Goal: Book appointment/travel/reservation

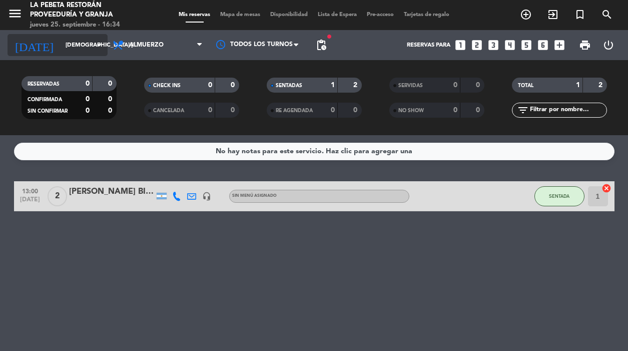
click at [99, 56] on div "[DATE] [DEMOGRAPHIC_DATA] [DATE] arrow_drop_down" at bounding box center [58, 45] width 100 height 22
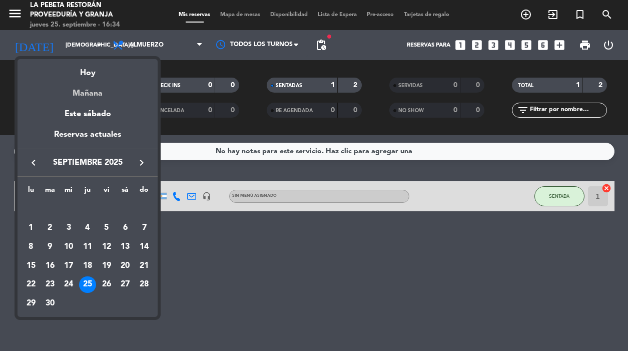
click at [93, 96] on div "Mañana" at bounding box center [88, 90] width 140 height 21
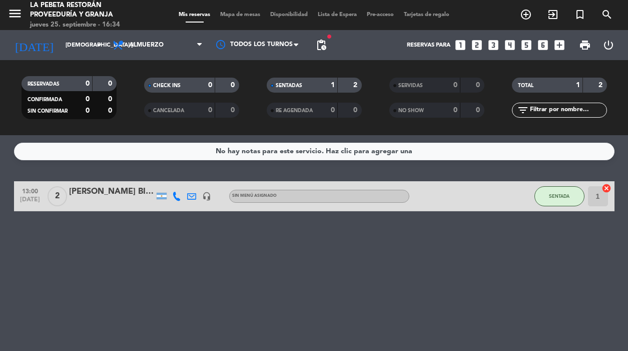
type input "vie. [DATE]"
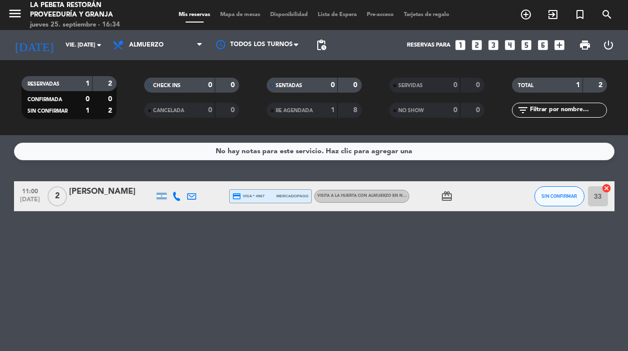
click at [491, 45] on icon "looks_3" at bounding box center [493, 45] width 13 height 13
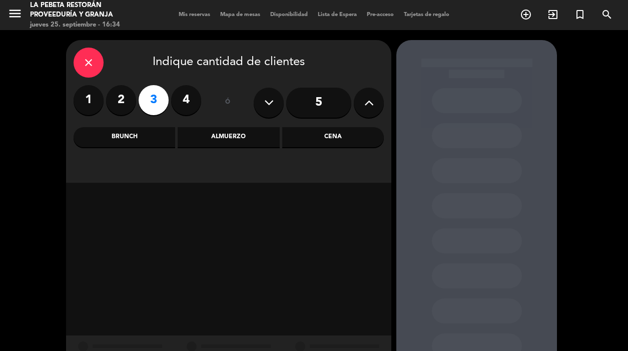
click at [220, 134] on div "Almuerzo" at bounding box center [229, 137] width 102 height 20
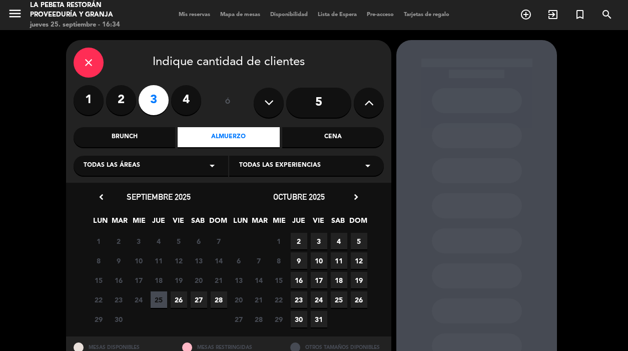
click at [176, 301] on span "26" at bounding box center [179, 299] width 17 height 17
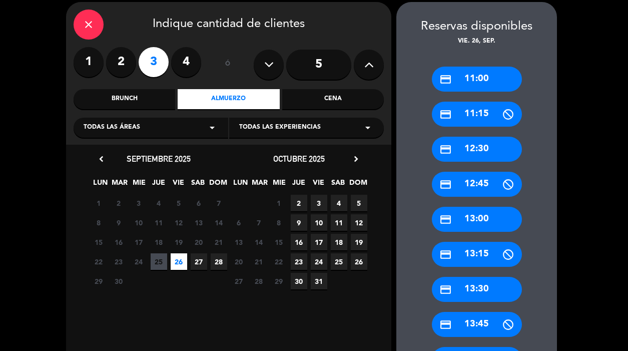
click at [467, 156] on div "credit_card 12:30" at bounding box center [477, 149] width 90 height 25
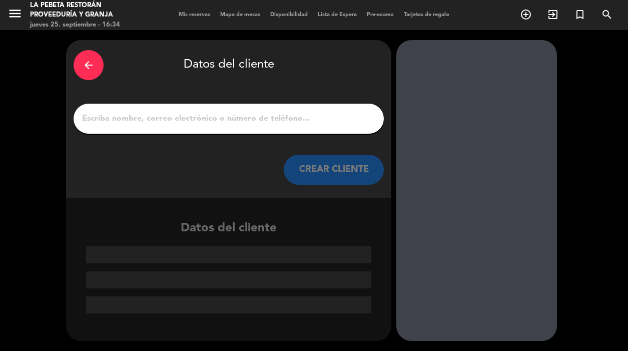
scroll to position [0, 0]
click at [148, 116] on input "1" at bounding box center [228, 119] width 295 height 14
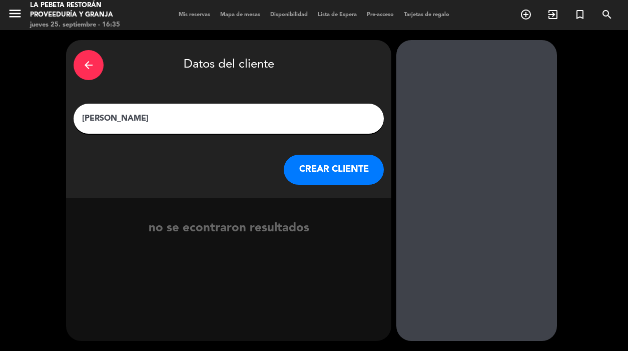
type input "[PERSON_NAME]"
click at [329, 176] on button "CREAR CLIENTE" at bounding box center [334, 170] width 100 height 30
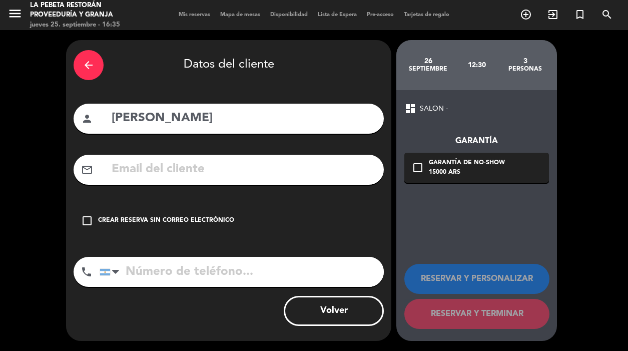
click at [88, 222] on icon "check_box_outline_blank" at bounding box center [87, 221] width 12 height 12
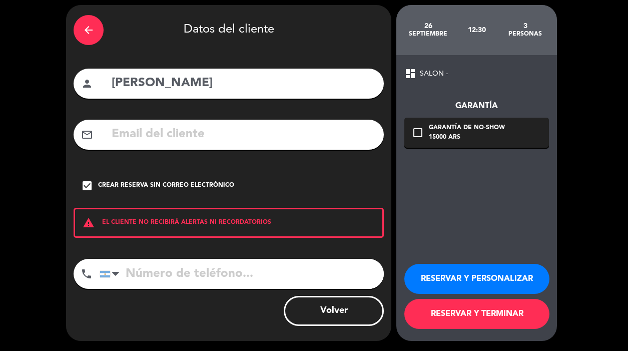
scroll to position [35, 0]
click at [458, 317] on button "RESERVAR Y TERMINAR" at bounding box center [476, 314] width 145 height 30
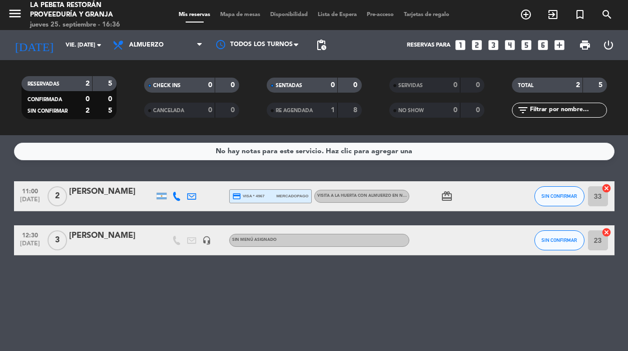
click at [94, 191] on div "[PERSON_NAME]" at bounding box center [111, 191] width 85 height 13
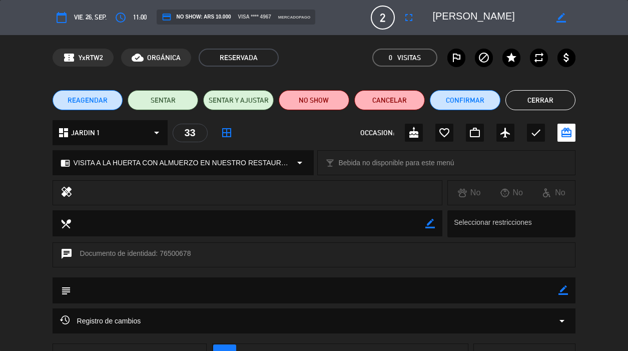
click at [507, 99] on button "Cerrar" at bounding box center [540, 100] width 71 height 20
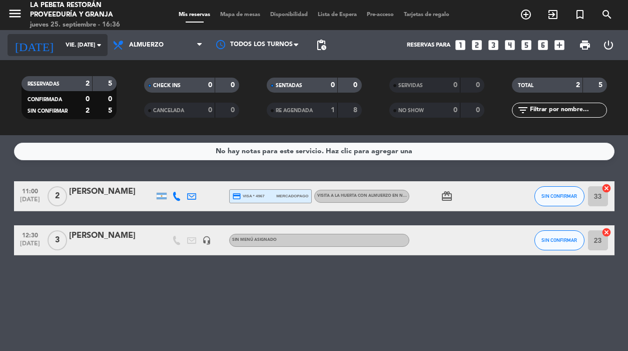
click at [95, 48] on icon "arrow_drop_down" at bounding box center [99, 45] width 12 height 12
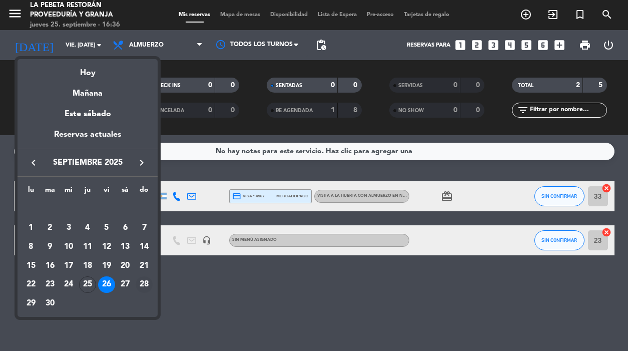
click at [144, 281] on div "28" at bounding box center [144, 284] width 17 height 17
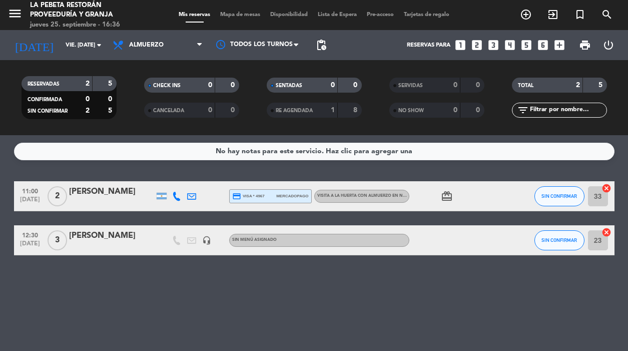
type input "dom. [DATE]"
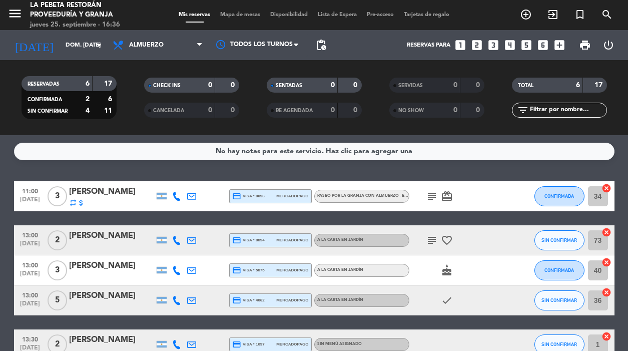
click at [131, 207] on div "11:00 [DATE] 3 [PERSON_NAME] repeat attach_money credit_card visa * 0096 mercad…" at bounding box center [314, 196] width 600 height 30
click at [129, 191] on div "[PERSON_NAME]" at bounding box center [111, 191] width 85 height 13
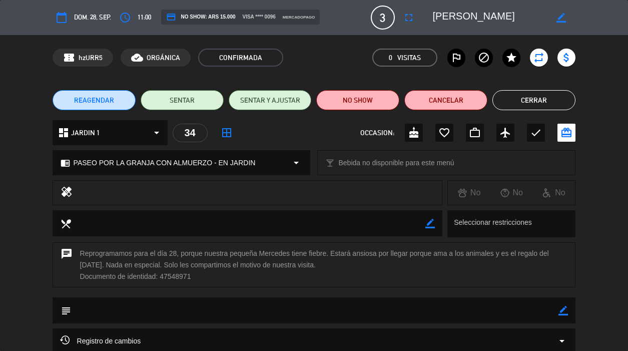
click at [507, 102] on button "Cerrar" at bounding box center [533, 100] width 83 height 20
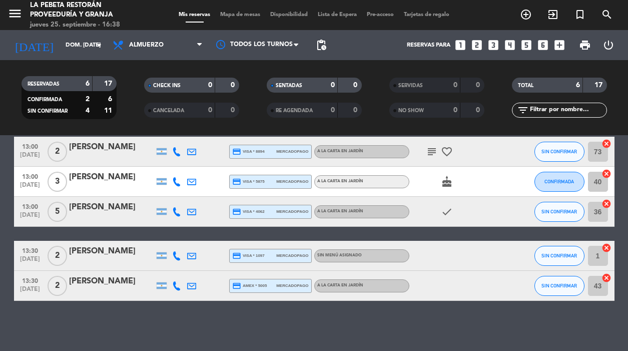
scroll to position [89, 0]
click at [274, 46] on div at bounding box center [258, 45] width 100 height 23
click at [180, 40] on span "Almuerzo" at bounding box center [158, 45] width 100 height 22
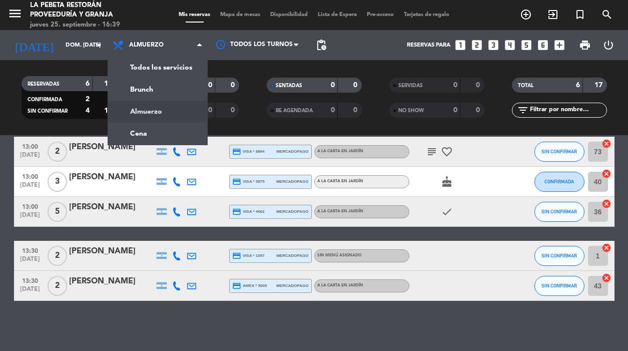
click at [477, 49] on icon "looks_two" at bounding box center [476, 45] width 13 height 13
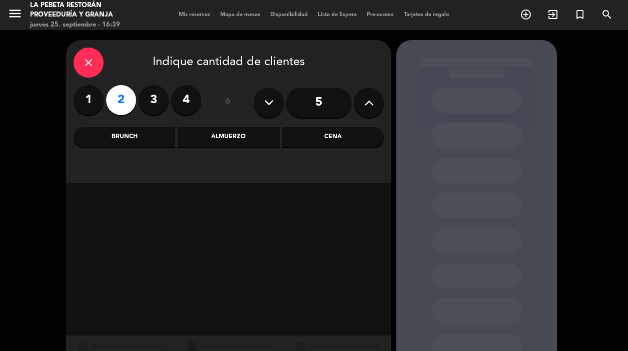
click at [237, 137] on div "Almuerzo" at bounding box center [229, 137] width 102 height 20
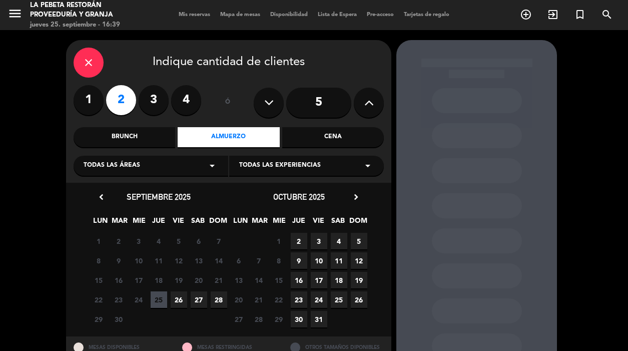
click at [177, 302] on span "26" at bounding box center [179, 299] width 17 height 17
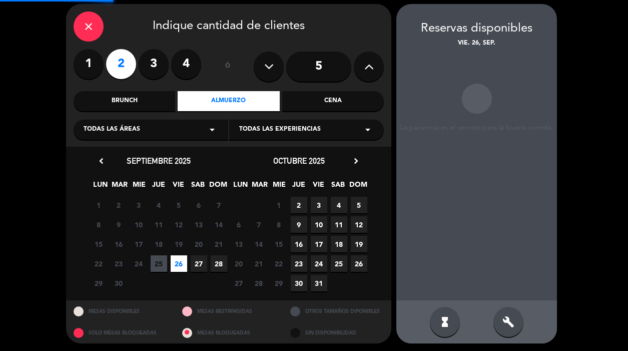
scroll to position [38, 0]
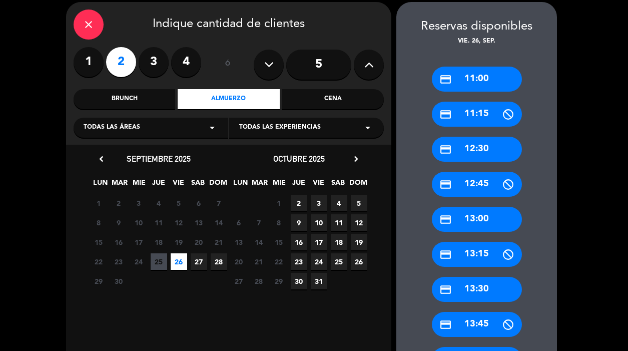
click at [13, 190] on div "close Indique cantidad de clientes 1 2 3 4 ó 5 Brunch Almuerzo Cena Todas las á…" at bounding box center [314, 318] width 628 height 653
click at [88, 28] on icon "close" at bounding box center [89, 25] width 12 height 12
